Goal: Use online tool/utility: Utilize a website feature to perform a specific function

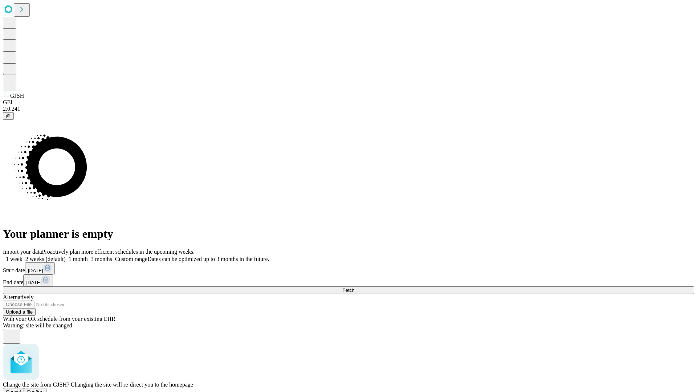
click at [44, 389] on span "Confirm" at bounding box center [35, 391] width 17 height 5
click at [88, 256] on label "1 month" at bounding box center [77, 259] width 22 height 6
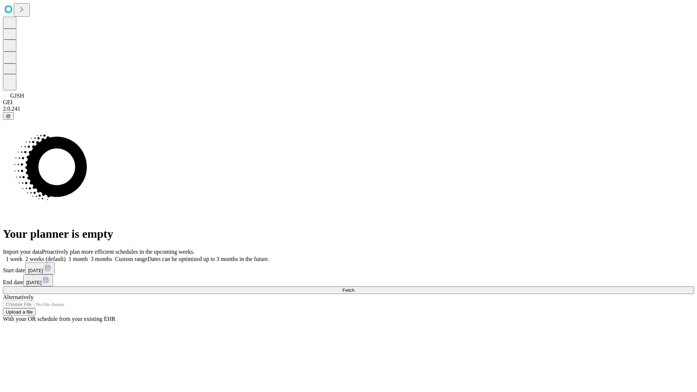
click at [354, 288] on span "Fetch" at bounding box center [348, 290] width 12 height 5
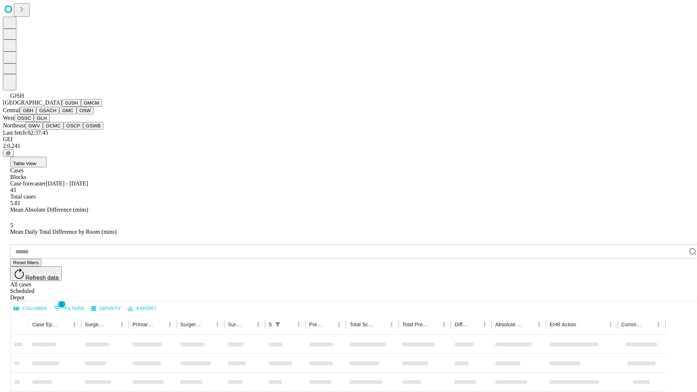
click at [81, 107] on button "GMCM" at bounding box center [91, 103] width 21 height 8
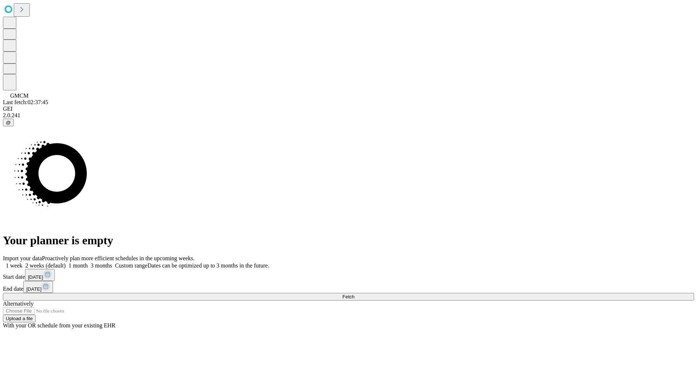
click at [88, 263] on label "1 month" at bounding box center [77, 266] width 22 height 6
click at [354, 294] on span "Fetch" at bounding box center [348, 296] width 12 height 5
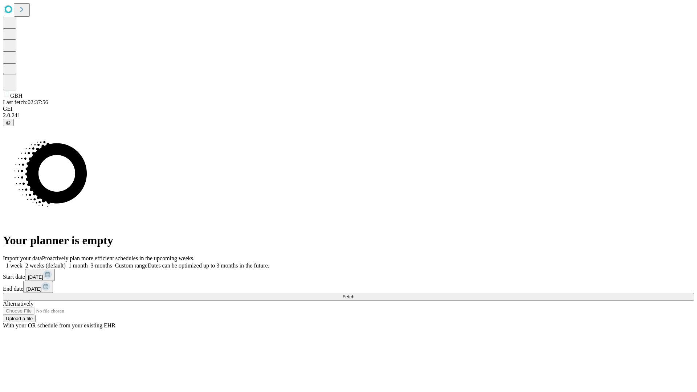
click at [354, 294] on span "Fetch" at bounding box center [348, 296] width 12 height 5
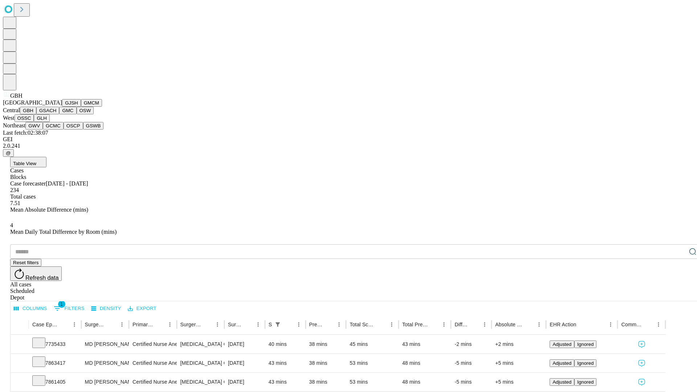
click at [56, 114] on button "GSACH" at bounding box center [47, 111] width 23 height 8
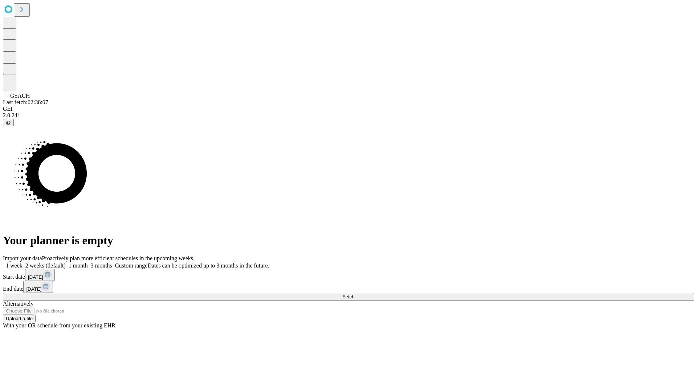
click at [88, 263] on label "1 month" at bounding box center [77, 266] width 22 height 6
click at [354, 294] on span "Fetch" at bounding box center [348, 296] width 12 height 5
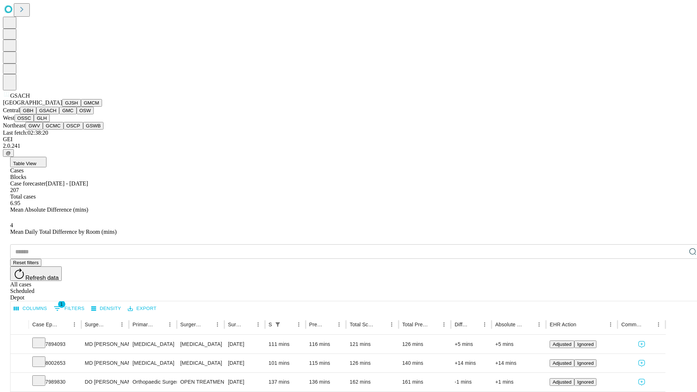
click at [59, 114] on button "GMC" at bounding box center [67, 111] width 17 height 8
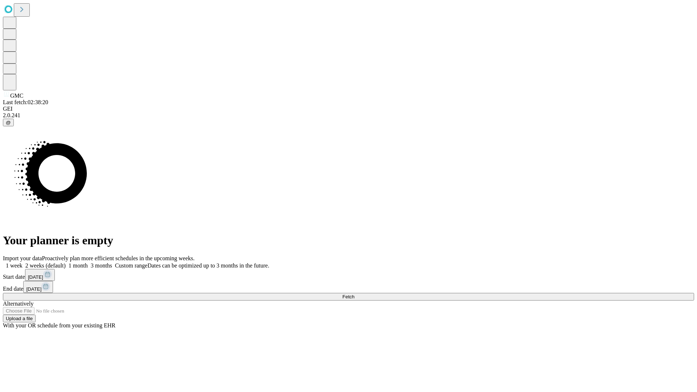
click at [354, 294] on span "Fetch" at bounding box center [348, 296] width 12 height 5
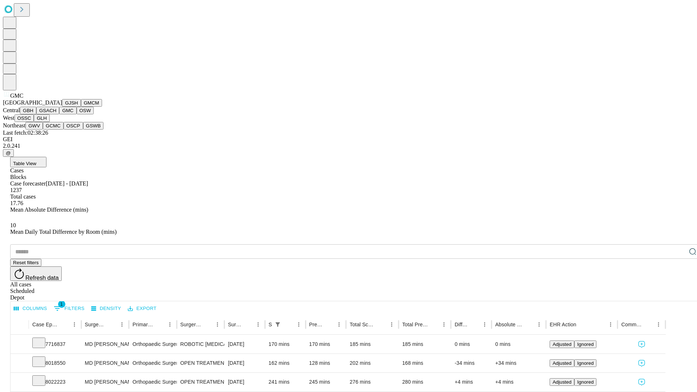
click at [77, 114] on button "OSW" at bounding box center [85, 111] width 17 height 8
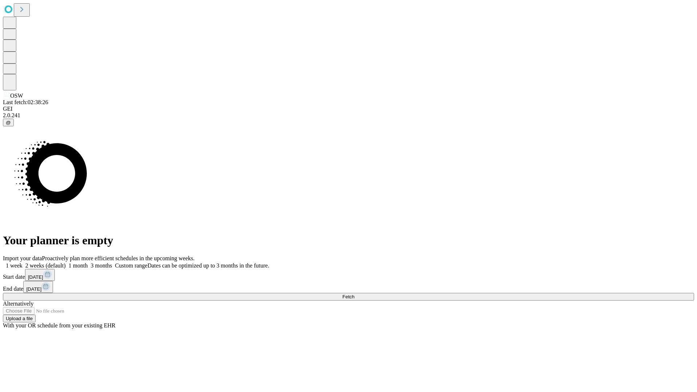
click at [88, 263] on label "1 month" at bounding box center [77, 266] width 22 height 6
click at [354, 294] on span "Fetch" at bounding box center [348, 296] width 12 height 5
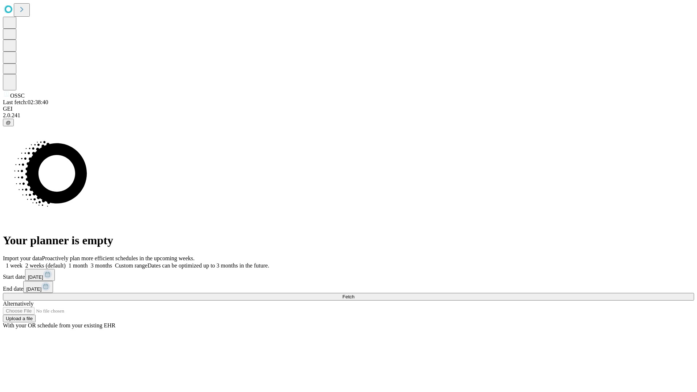
click at [88, 263] on label "1 month" at bounding box center [77, 266] width 22 height 6
click at [354, 294] on span "Fetch" at bounding box center [348, 296] width 12 height 5
click at [88, 263] on label "1 month" at bounding box center [77, 266] width 22 height 6
click at [354, 294] on span "Fetch" at bounding box center [348, 296] width 12 height 5
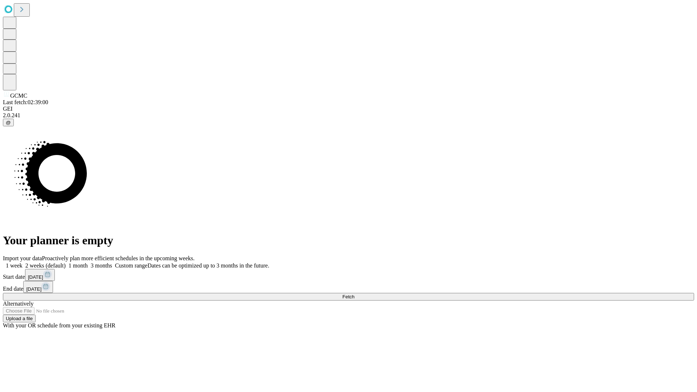
click at [88, 263] on label "1 month" at bounding box center [77, 266] width 22 height 6
click at [354, 294] on span "Fetch" at bounding box center [348, 296] width 12 height 5
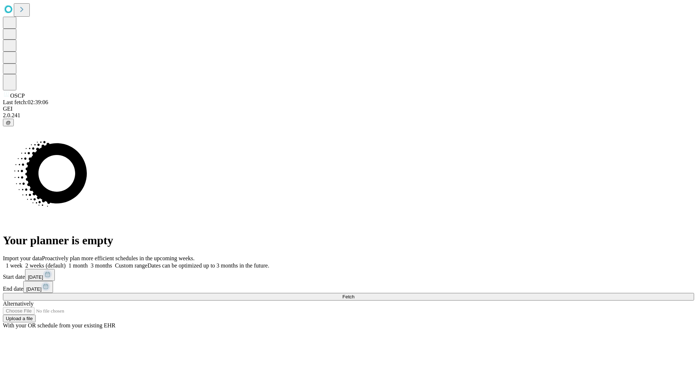
click at [88, 263] on label "1 month" at bounding box center [77, 266] width 22 height 6
click at [354, 294] on span "Fetch" at bounding box center [348, 296] width 12 height 5
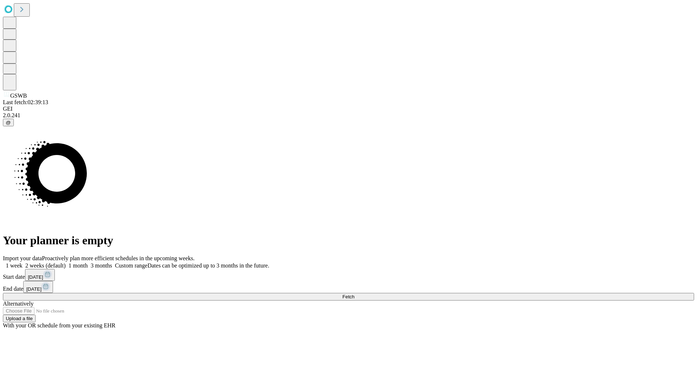
click at [88, 263] on label "1 month" at bounding box center [77, 266] width 22 height 6
click at [354, 294] on span "Fetch" at bounding box center [348, 296] width 12 height 5
